Goal: Book appointment/travel/reservation

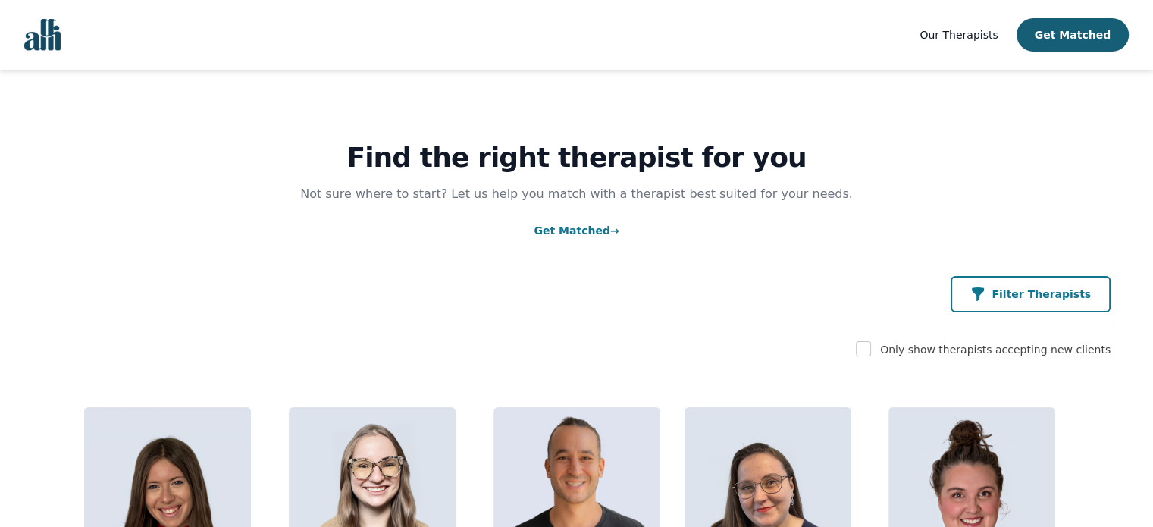
click at [1059, 296] on p "Filter Therapists" at bounding box center [1041, 294] width 99 height 15
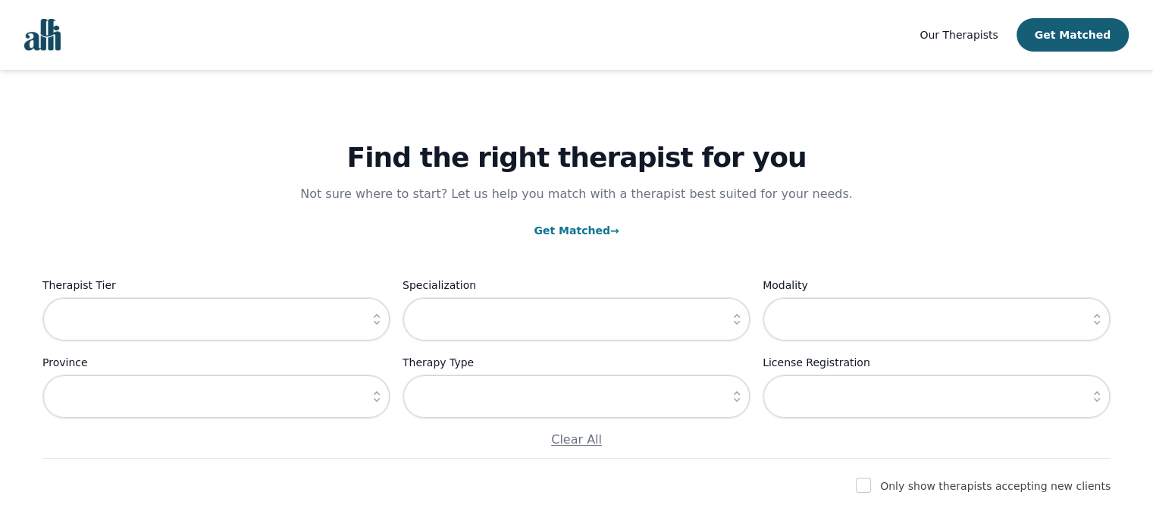
click at [376, 319] on icon "button" at bounding box center [376, 319] width 15 height 15
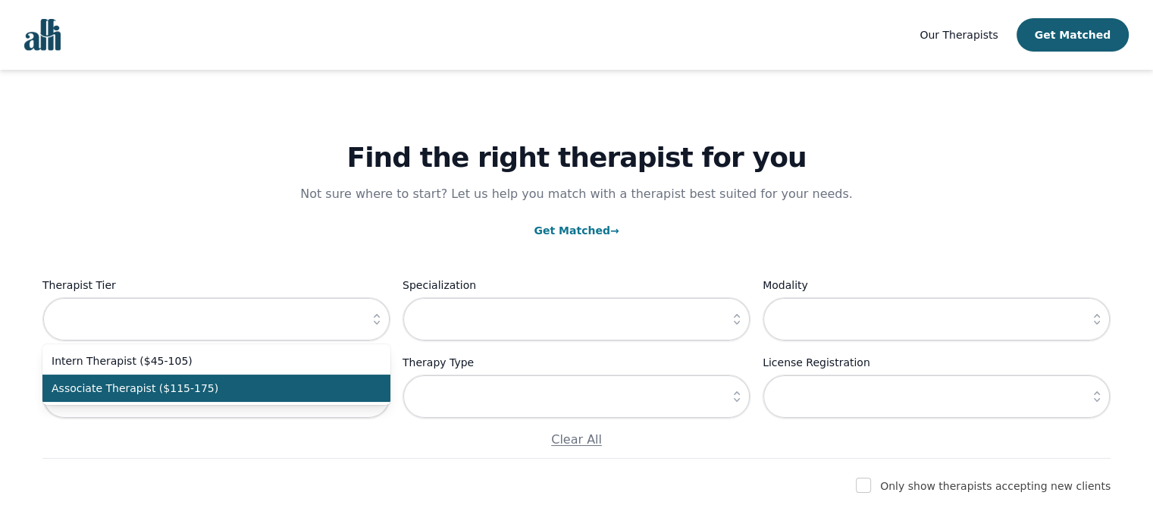
click at [158, 393] on span "Associate Therapist ($115-175)" at bounding box center [208, 388] width 312 height 15
type input "Associate Therapist ($115-175)"
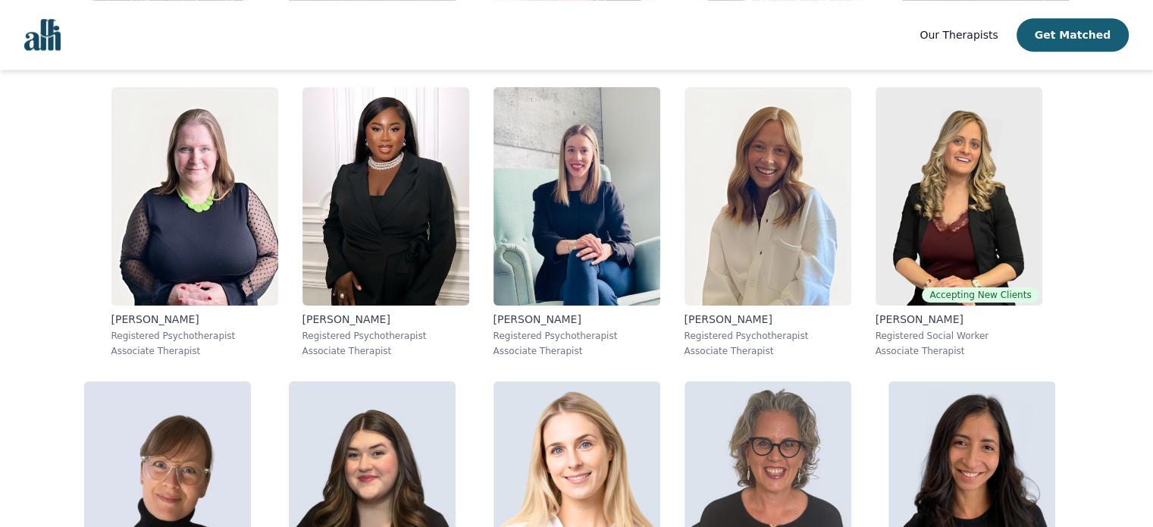
scroll to position [1328, 0]
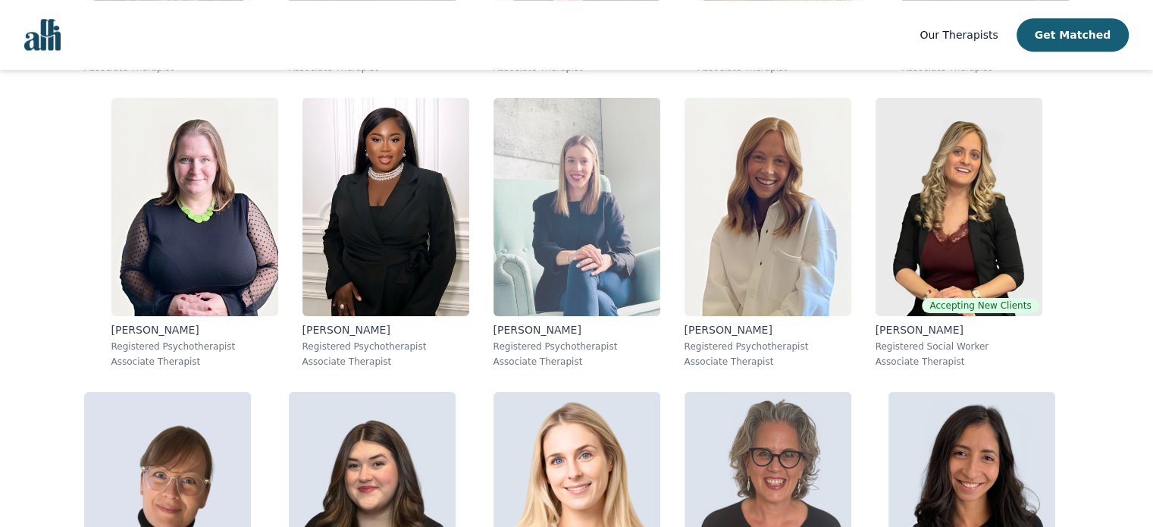
click at [608, 217] on img at bounding box center [576, 207] width 167 height 218
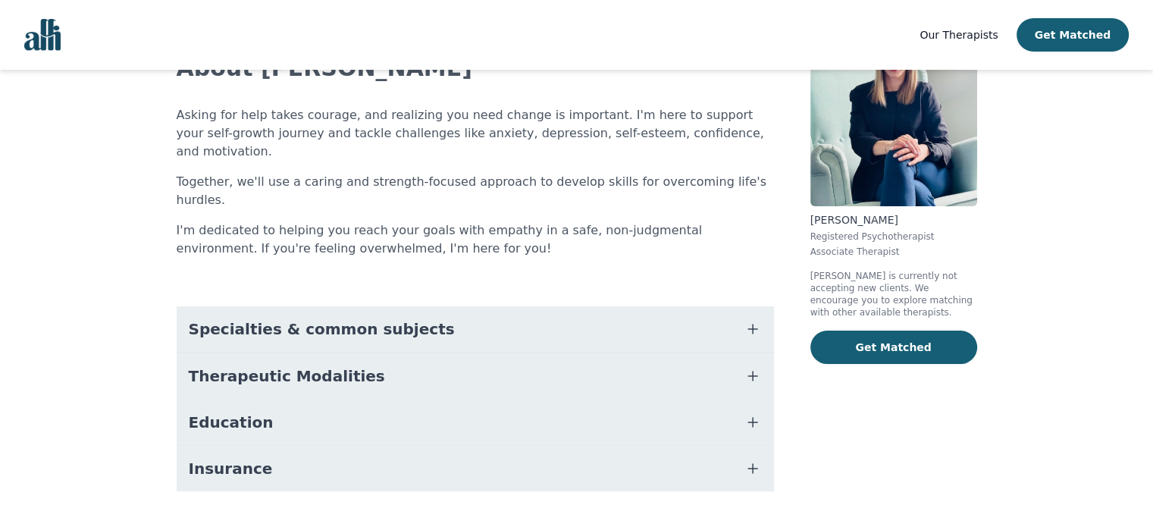
scroll to position [117, 0]
click at [757, 321] on icon "button" at bounding box center [753, 330] width 18 height 18
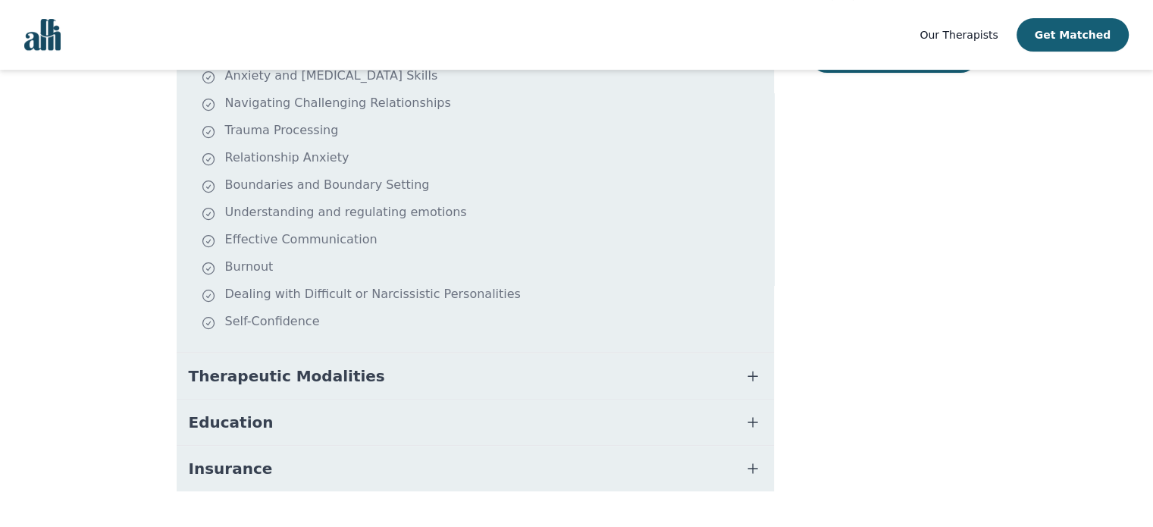
scroll to position [0, 0]
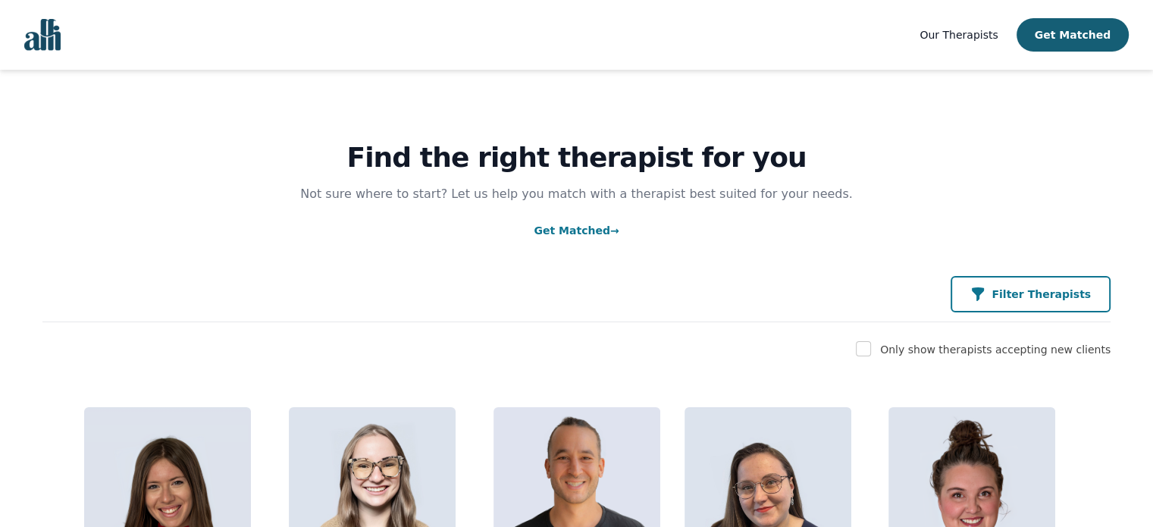
click at [1037, 300] on p "Filter Therapists" at bounding box center [1041, 294] width 99 height 15
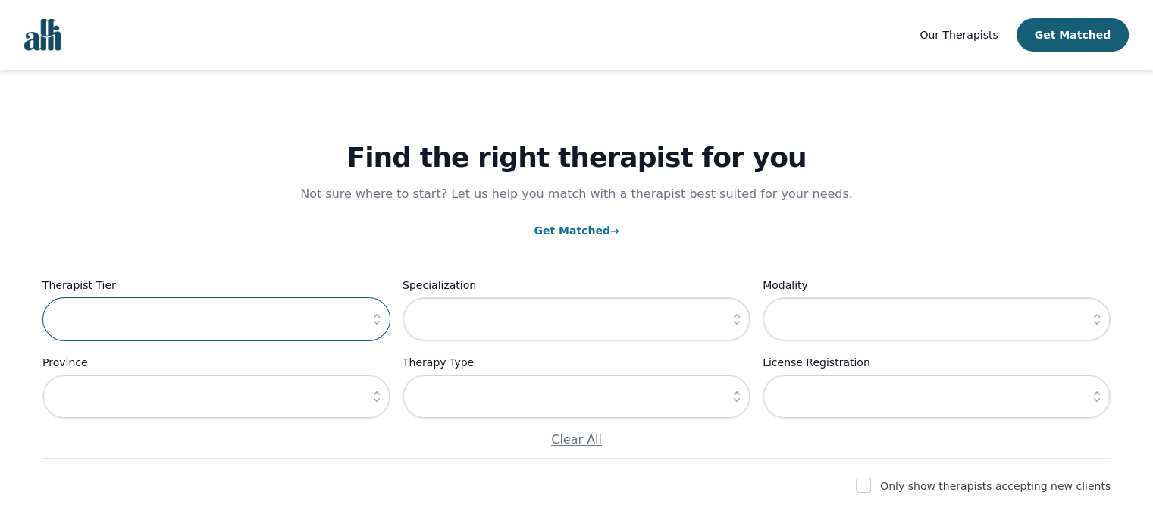
click at [361, 309] on input "text" at bounding box center [216, 319] width 348 height 44
click at [371, 322] on icon "button" at bounding box center [376, 319] width 15 height 15
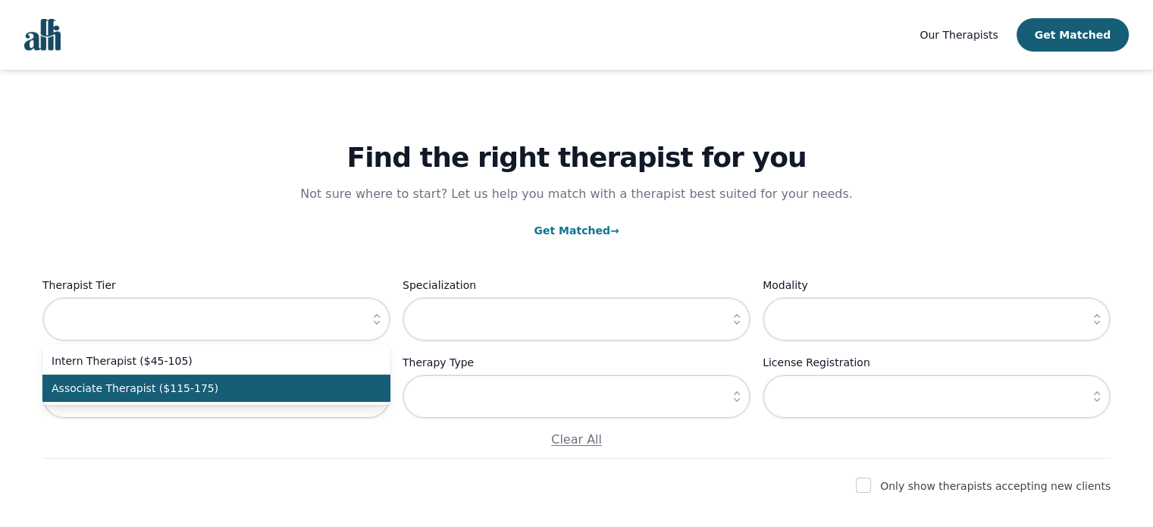
click at [136, 382] on span "Associate Therapist ($115-175)" at bounding box center [208, 388] width 312 height 15
type input "Associate Therapist ($115-175)"
